Goal: Task Accomplishment & Management: Manage account settings

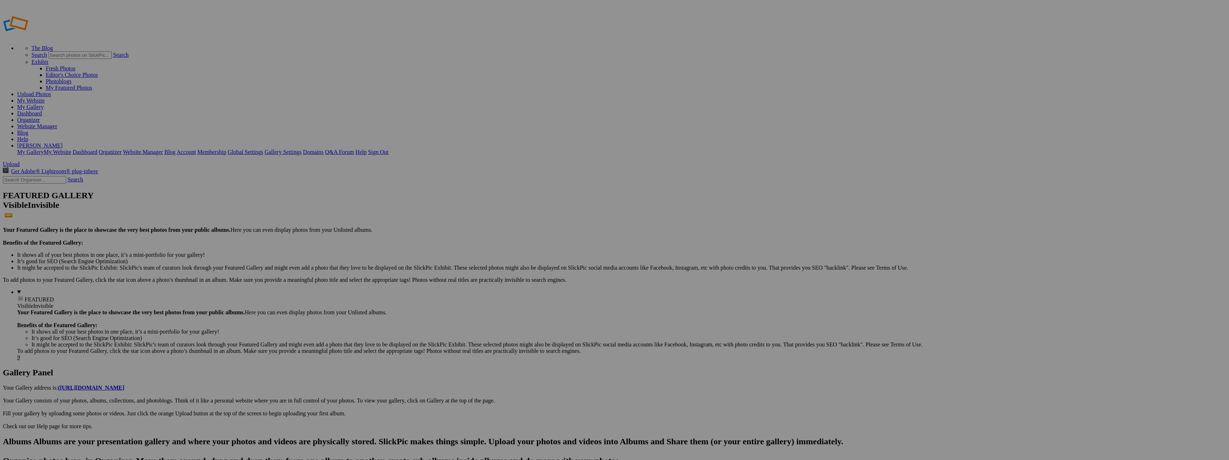
click at [569, 240] on input "text" at bounding box center [559, 244] width 78 height 8
type input "11647 Pacific"
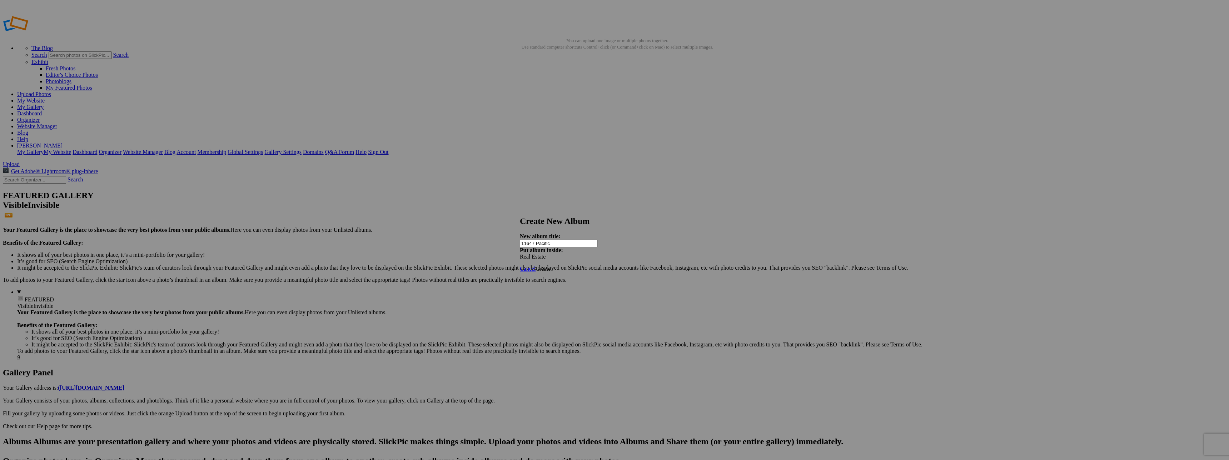
click at [550, 266] on span "Create" at bounding box center [542, 269] width 15 height 6
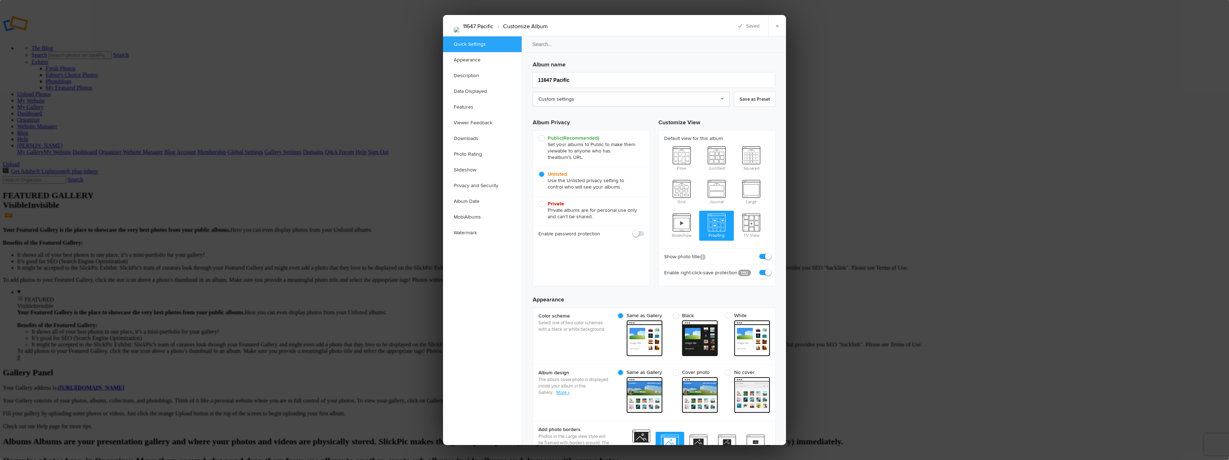
click at [642, 99] on link "Custom settings" at bounding box center [631, 99] width 197 height 15
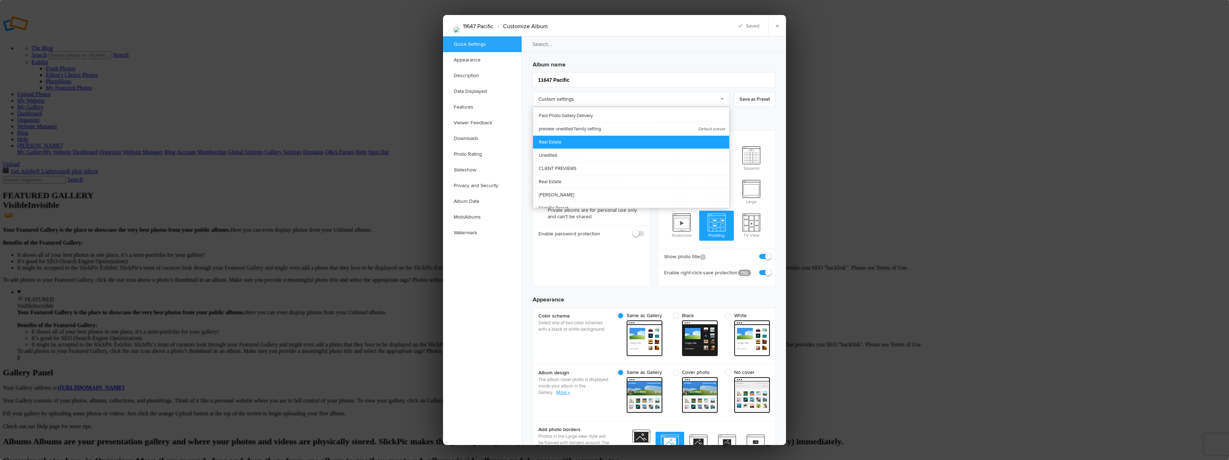
click at [569, 142] on link "Real Estate" at bounding box center [631, 141] width 196 height 13
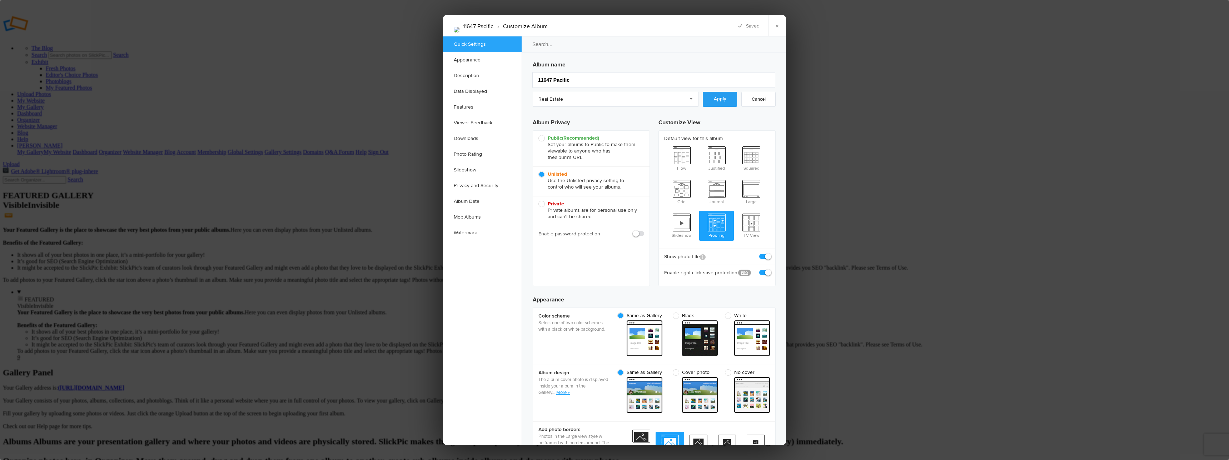
click at [715, 99] on link "Apply" at bounding box center [720, 99] width 34 height 15
radio input "true"
checkbox input "true"
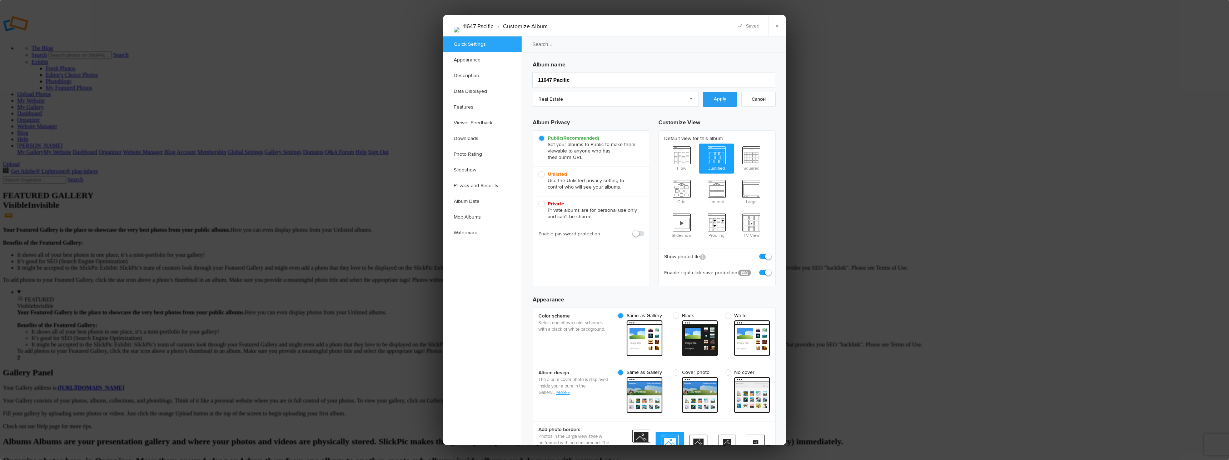
checkbox input "false"
checkbox input "true"
checkbox input "false"
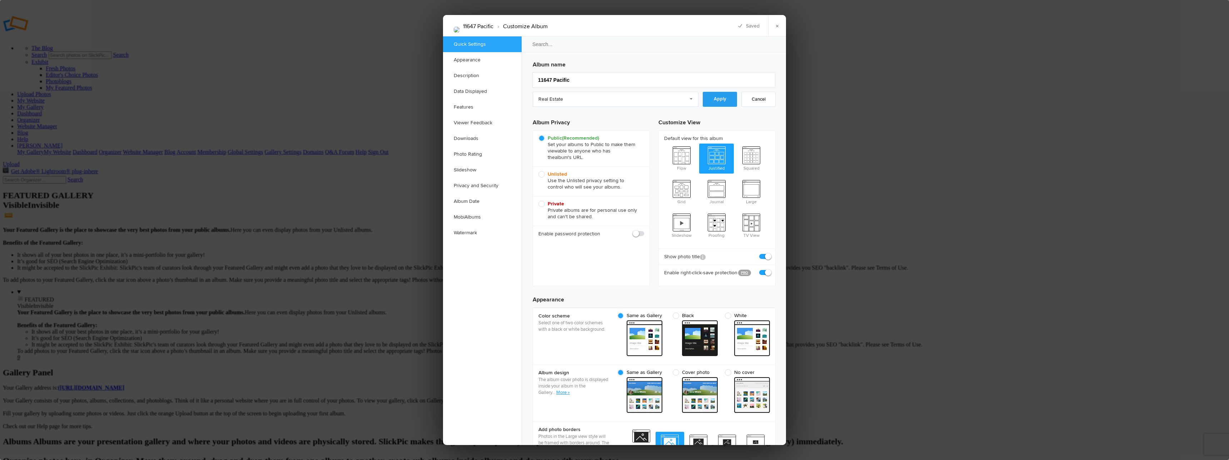
checkbox input "false"
click at [776, 26] on link "×" at bounding box center [777, 25] width 18 height 21
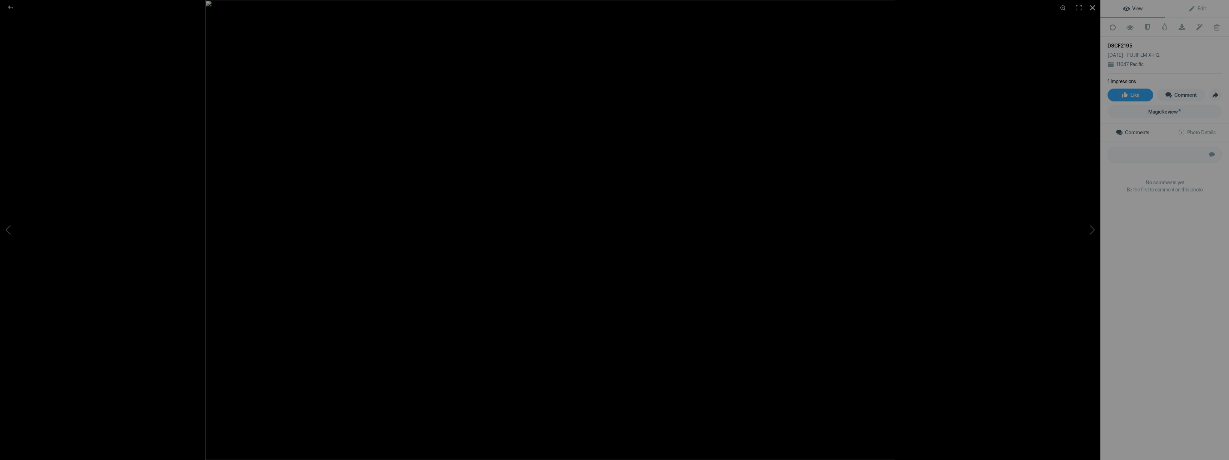
click at [1093, 10] on div at bounding box center [1093, 8] width 16 height 16
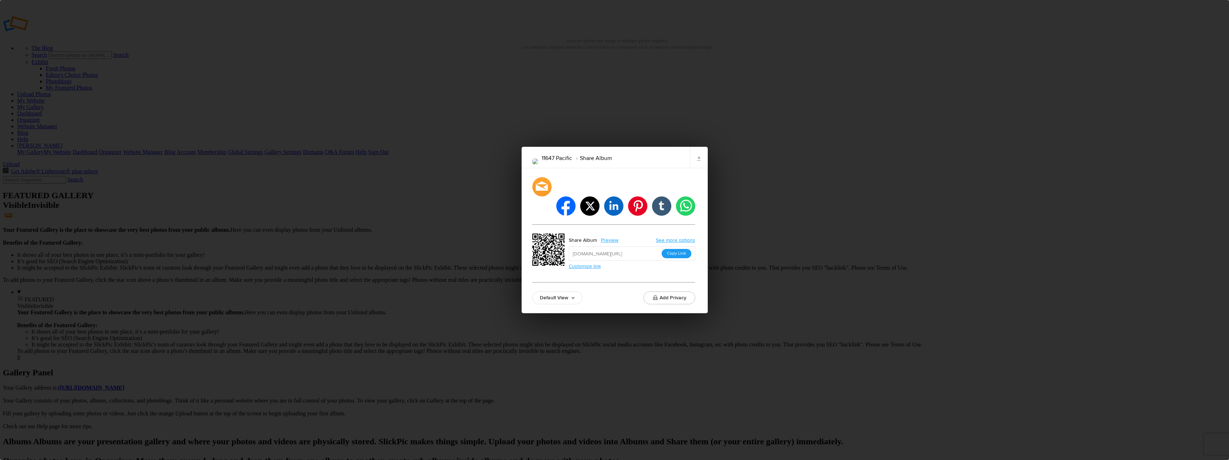
click at [677, 249] on button "Copy Link" at bounding box center [677, 253] width 30 height 9
click at [680, 249] on button "Copy Link" at bounding box center [677, 253] width 30 height 9
click at [284, 323] on div "11647 Pacific Share Album × facebook twitter linkedin pinterest tumblr whatsapp…" at bounding box center [614, 230] width 1229 height 460
drag, startPoint x: 700, startPoint y: 170, endPoint x: 649, endPoint y: 169, distance: 51.1
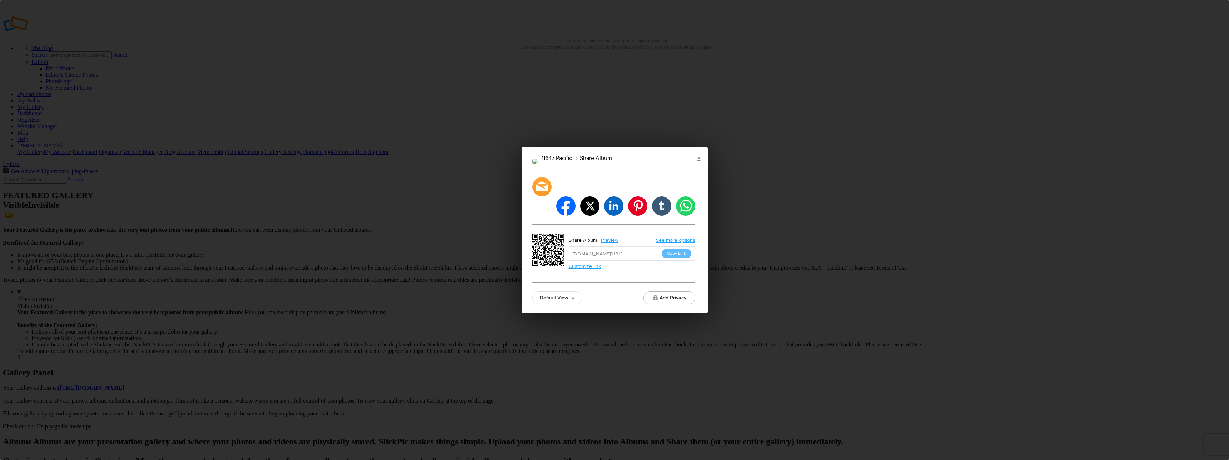
click at [700, 168] on link "×" at bounding box center [699, 157] width 18 height 21
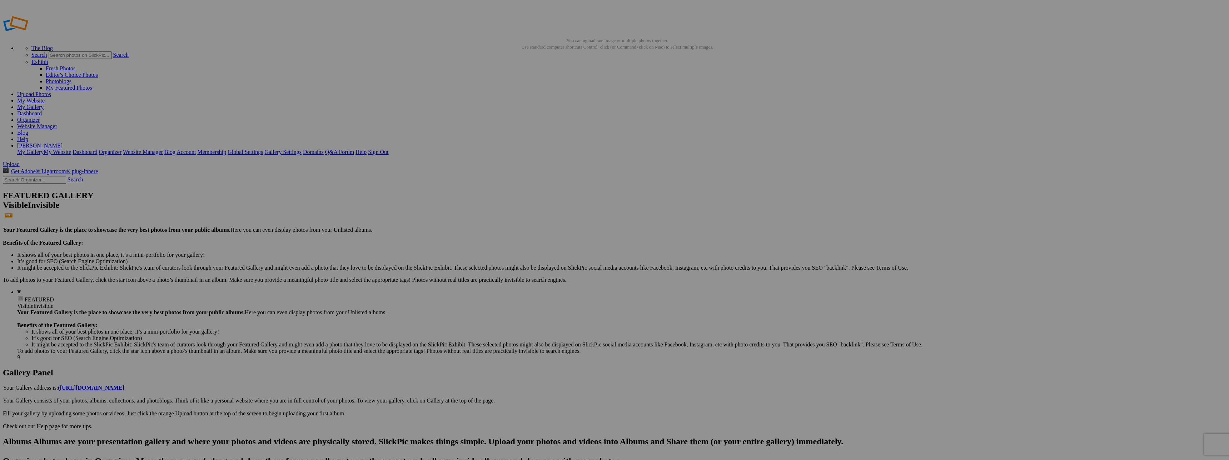
click at [543, 287] on span "Ok" at bounding box center [538, 284] width 7 height 6
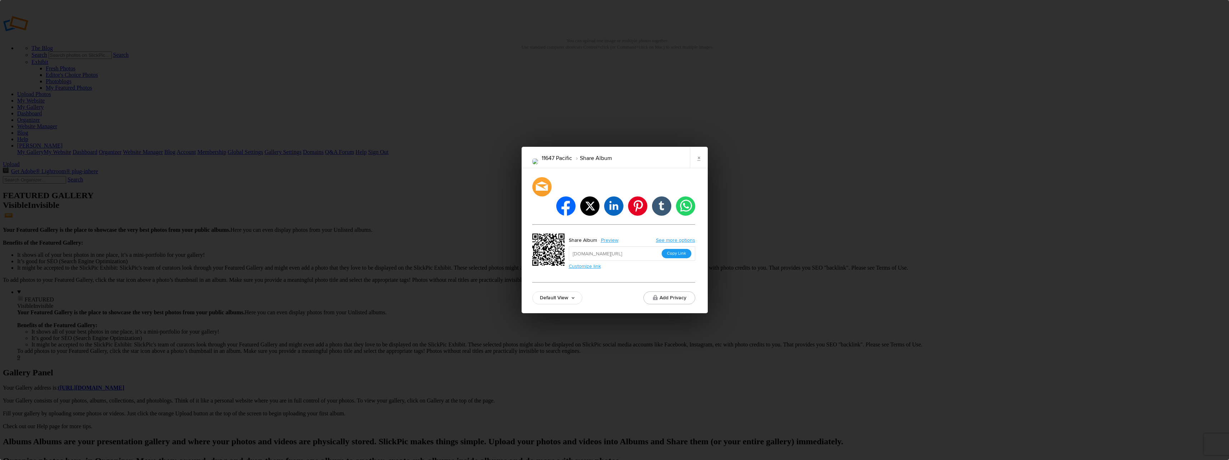
click at [678, 249] on button "Copy Link" at bounding box center [677, 253] width 30 height 9
click at [677, 246] on input "https://slickpic.us/181878325YOk" at bounding box center [632, 253] width 126 height 14
drag, startPoint x: 697, startPoint y: 166, endPoint x: 589, endPoint y: 157, distance: 108.6
click at [696, 166] on link "×" at bounding box center [699, 157] width 18 height 21
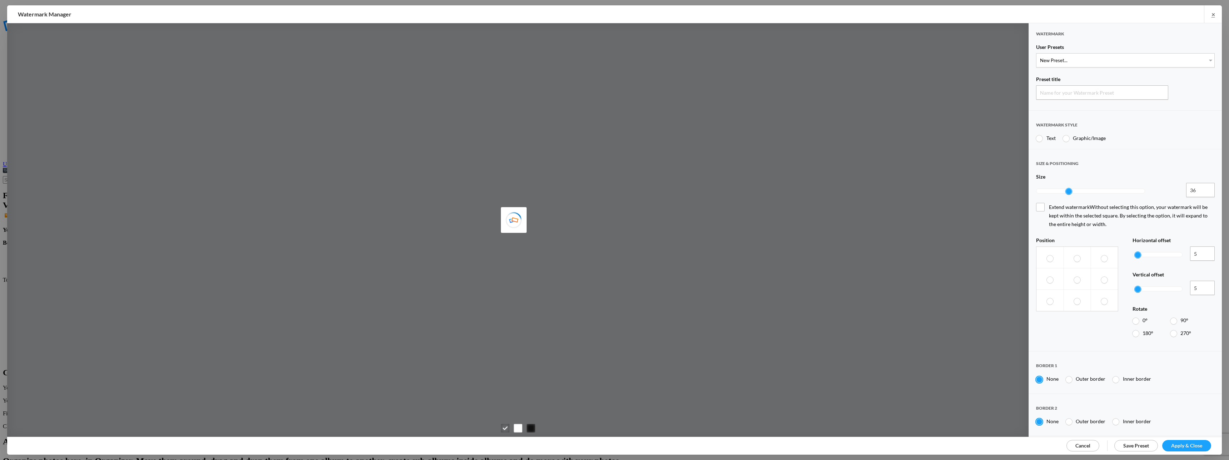
type input "Watermark-8/23/2025"
radio input "true"
type input "[PERSON_NAME]"
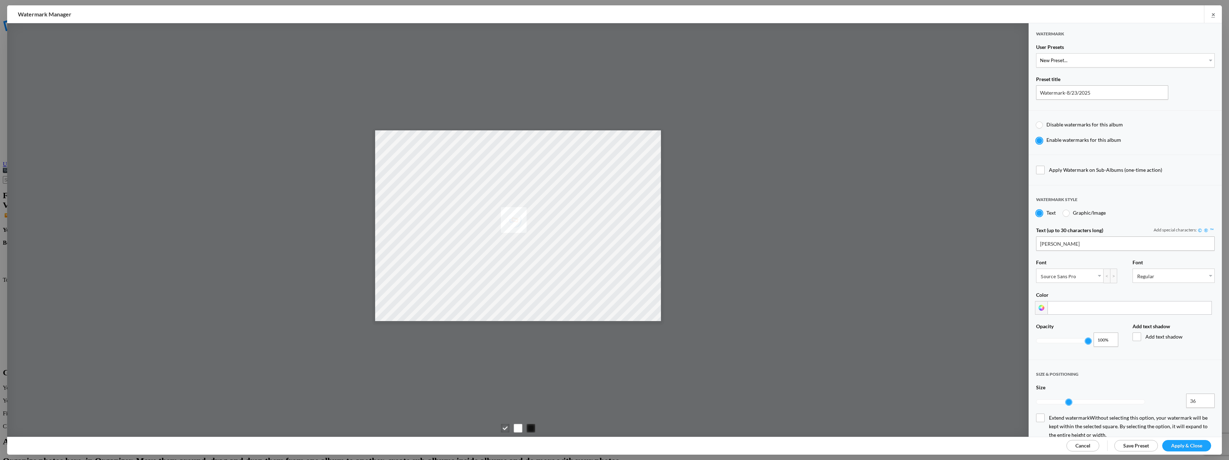
click at [1037, 124] on div at bounding box center [1039, 125] width 6 height 6
click at [1036, 121] on input "Disable watermarks for this album" at bounding box center [1036, 121] width 0 height 0
radio input "true"
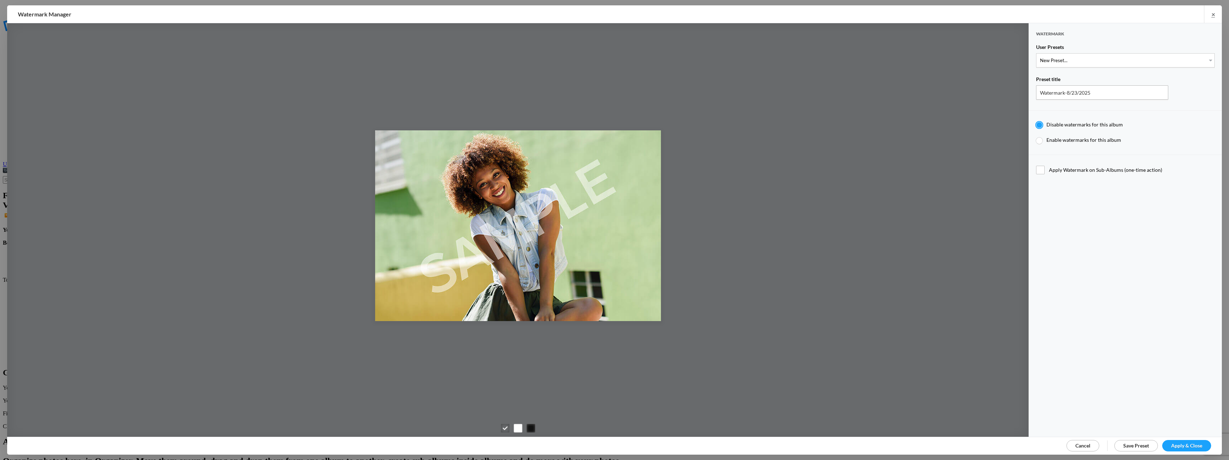
click at [1192, 445] on span "Apply & Close" at bounding box center [1186, 446] width 31 height 6
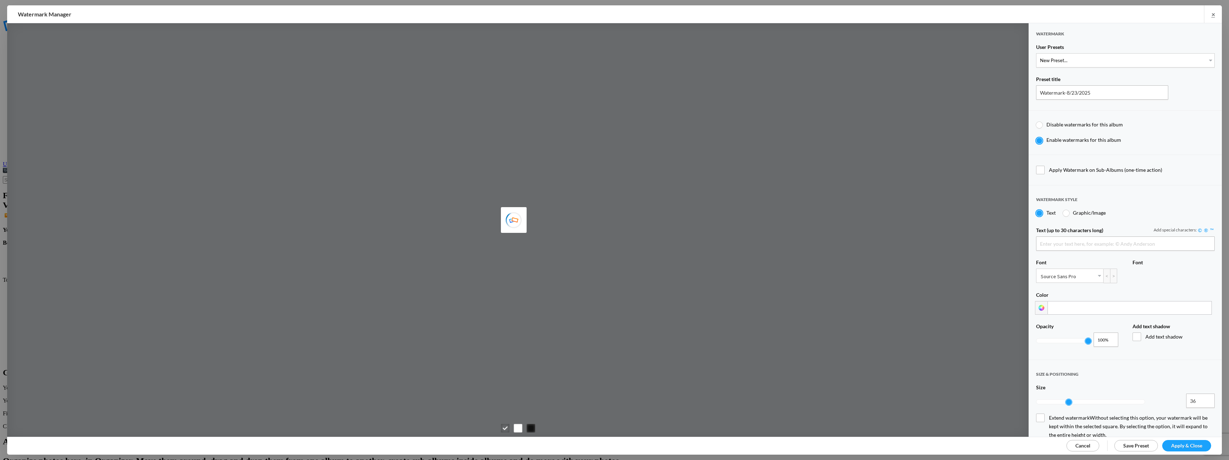
type input "[PERSON_NAME]"
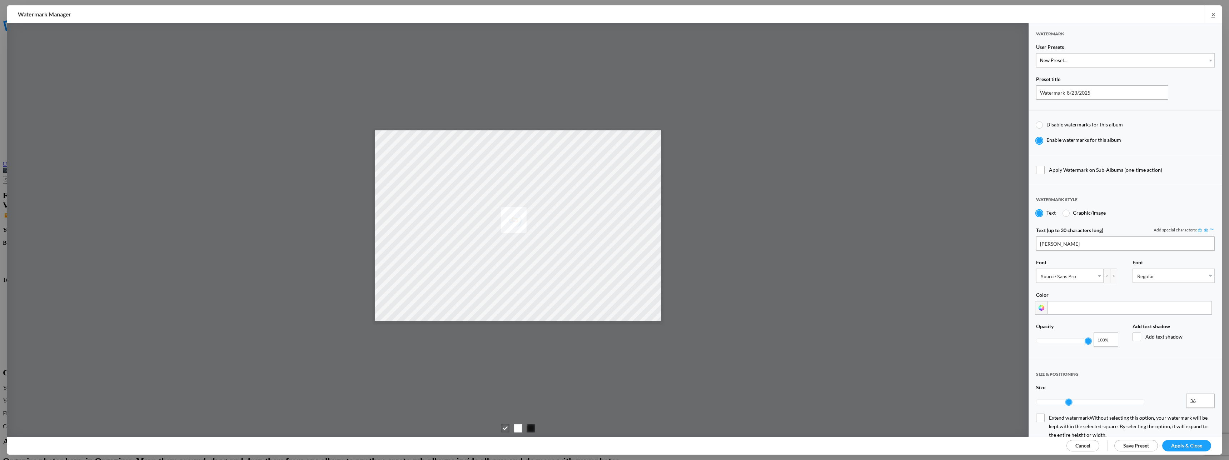
click at [1040, 123] on div at bounding box center [1039, 125] width 6 height 6
click at [1036, 121] on input "Disable watermarks for this album" at bounding box center [1036, 121] width 0 height 0
radio input "true"
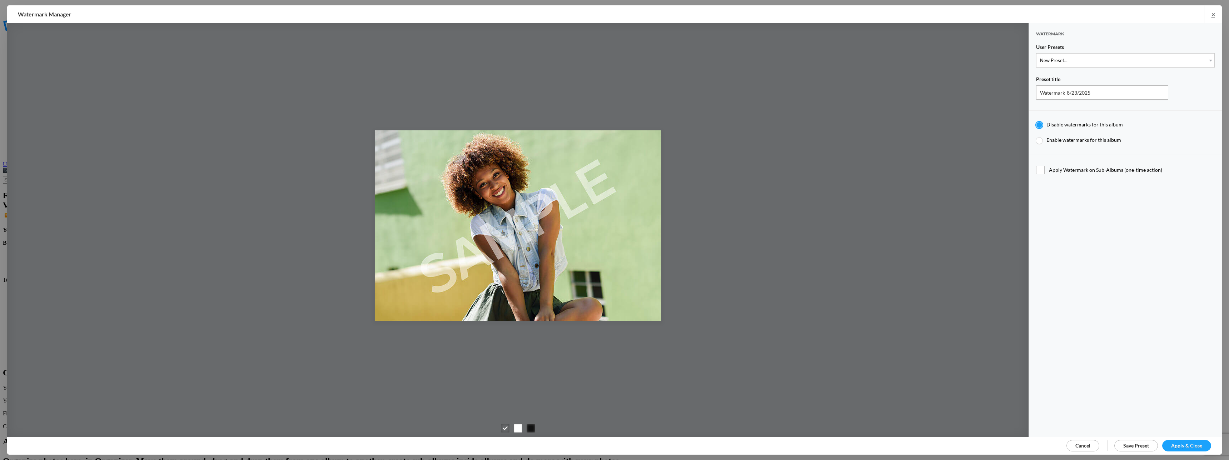
click at [1181, 443] on span "Apply & Close" at bounding box center [1186, 446] width 31 height 6
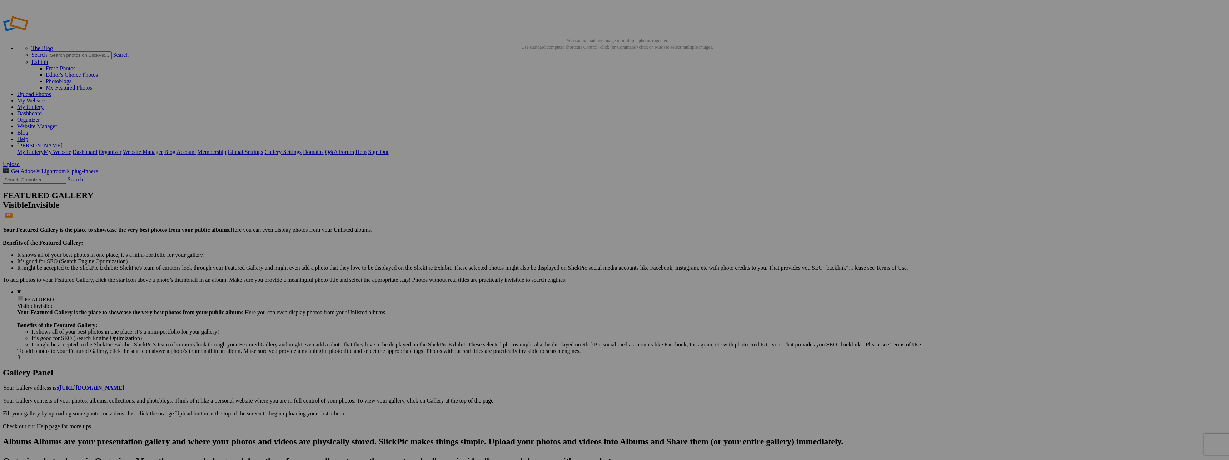
click at [57, 123] on link "Website Manager" at bounding box center [37, 126] width 40 height 6
